Goal: Transaction & Acquisition: Purchase product/service

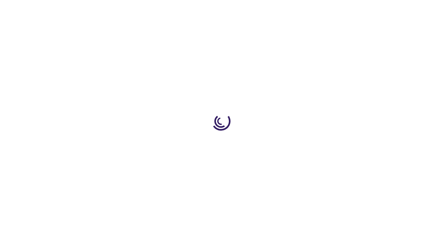
type input "0"
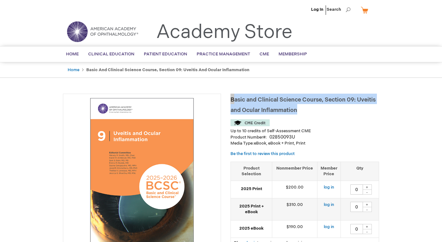
drag, startPoint x: 301, startPoint y: 109, endPoint x: 231, endPoint y: 99, distance: 70.2
click at [231, 99] on h1 "Basic and Clinical Science Course, Section 09: Uveitis and Ocular Inflammation" at bounding box center [304, 103] width 148 height 21
copy span "Basic and Clinical Science Course, Section 09: Uveitis and Ocular Inflammation"
